Goal: Task Accomplishment & Management: Use online tool/utility

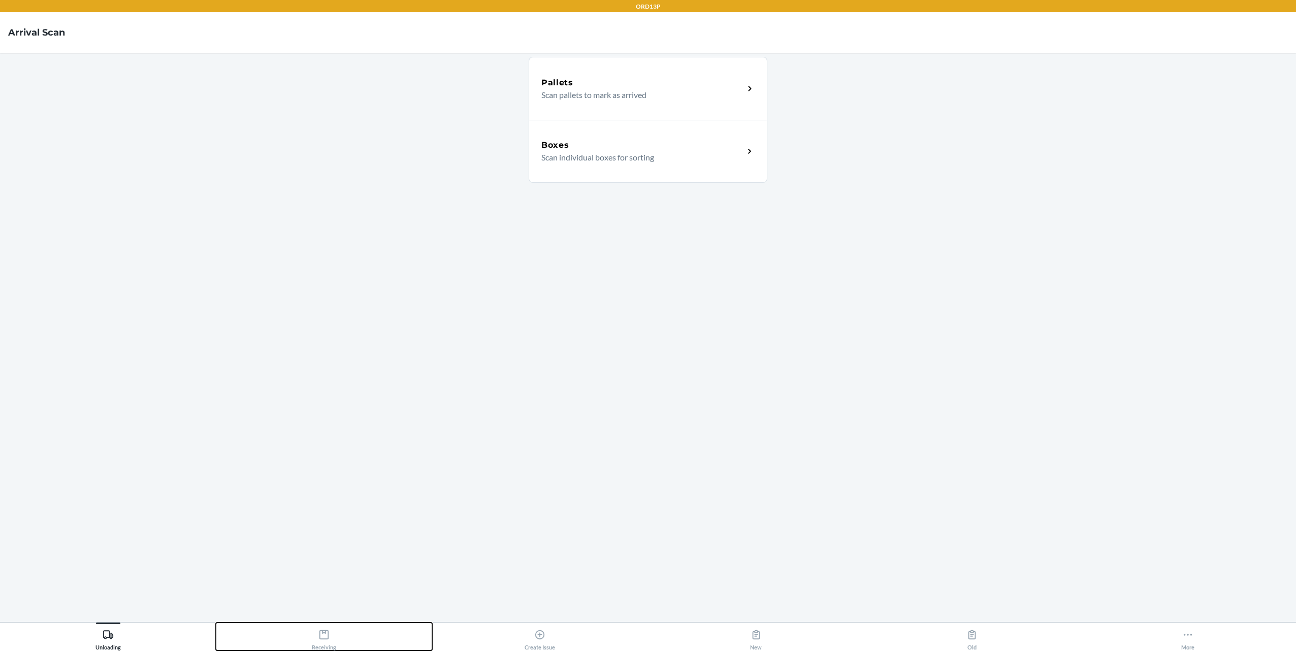
click at [326, 613] on div "Receiving" at bounding box center [324, 637] width 24 height 25
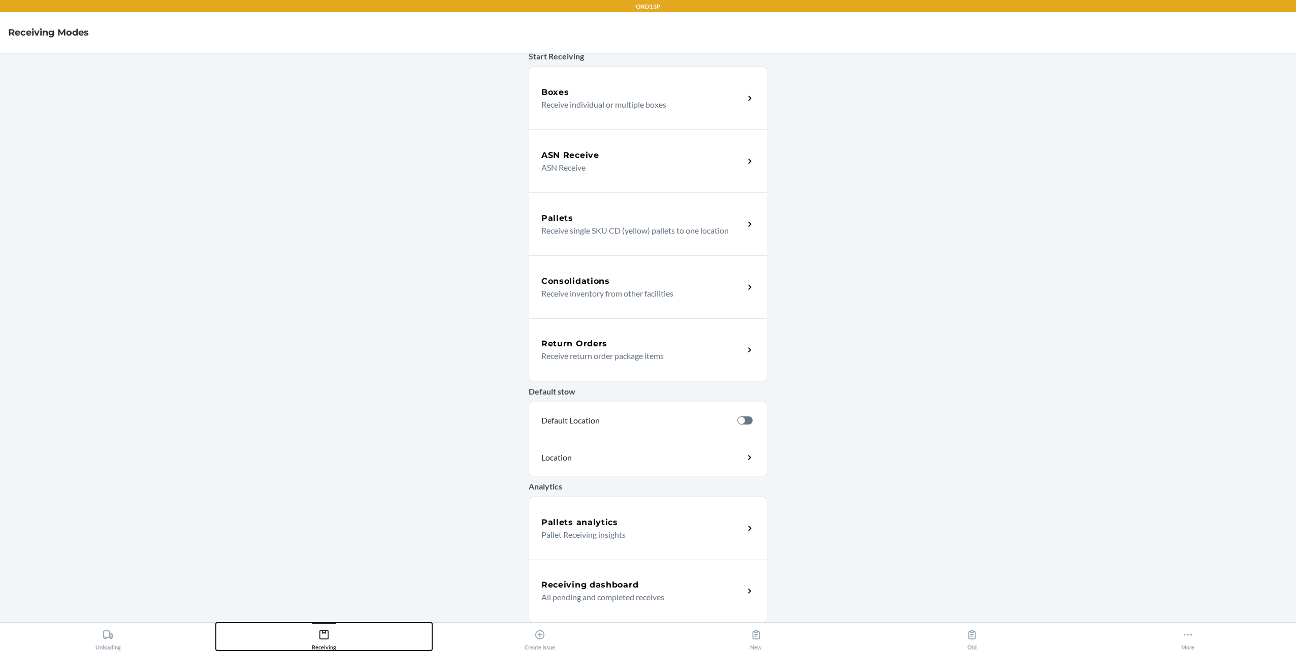
scroll to position [56, 0]
click at [560, 580] on h5 "Receiving dashboard" at bounding box center [590, 585] width 97 height 12
